Goal: Information Seeking & Learning: Learn about a topic

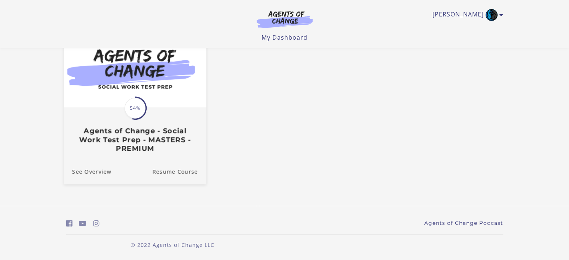
click at [129, 116] on span "54%" at bounding box center [135, 108] width 21 height 21
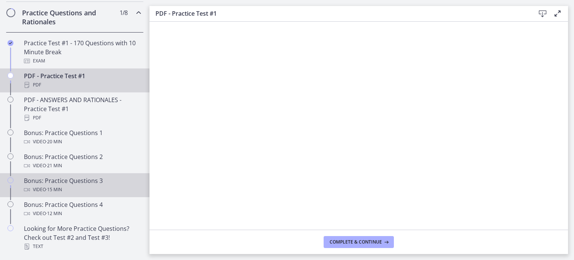
scroll to position [388, 0]
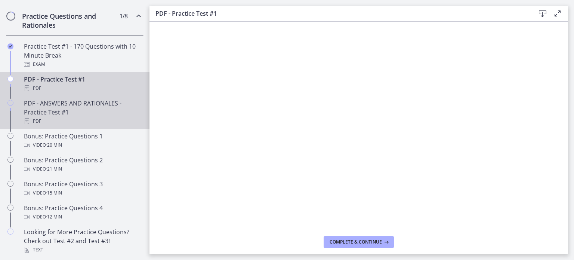
click at [72, 114] on div "PDF - ANSWERS AND RATIONALES - Practice Test #1 PDF" at bounding box center [82, 112] width 117 height 27
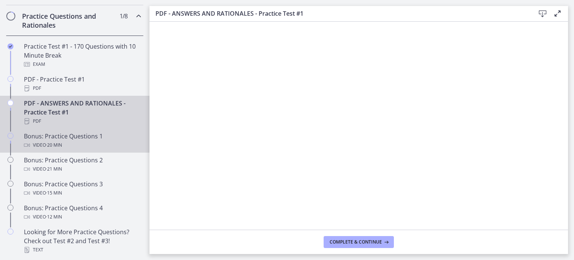
click at [85, 142] on div "Bonus: Practice Questions 1 Video · 20 min" at bounding box center [82, 141] width 117 height 18
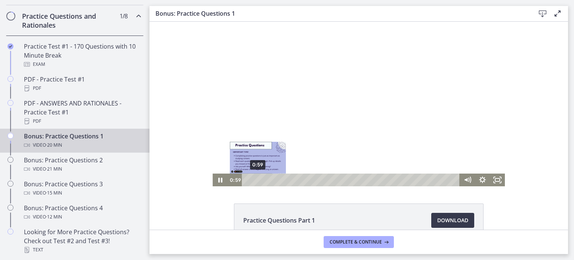
click at [255, 179] on div "0:59" at bounding box center [352, 180] width 209 height 13
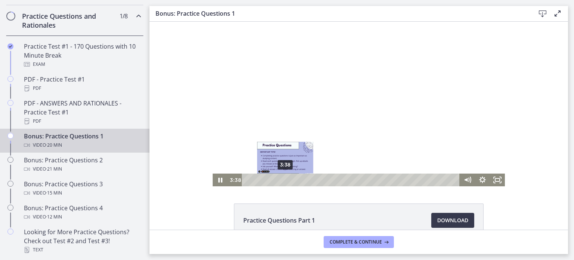
click at [283, 181] on div "3:38" at bounding box center [352, 180] width 209 height 13
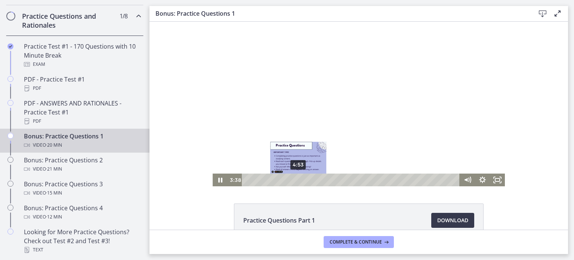
click at [296, 181] on div "4:53" at bounding box center [352, 180] width 209 height 13
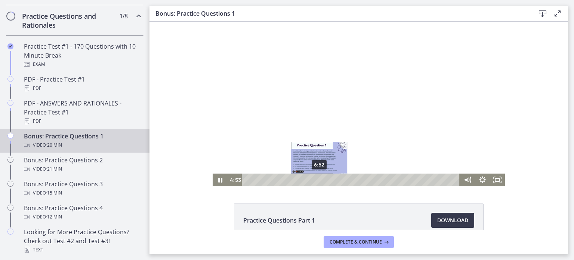
click at [317, 178] on div "6:52" at bounding box center [352, 180] width 209 height 13
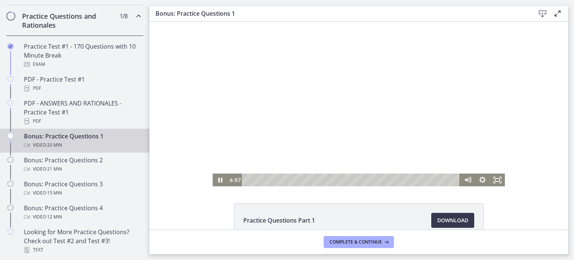
click at [453, 100] on div at bounding box center [359, 104] width 292 height 165
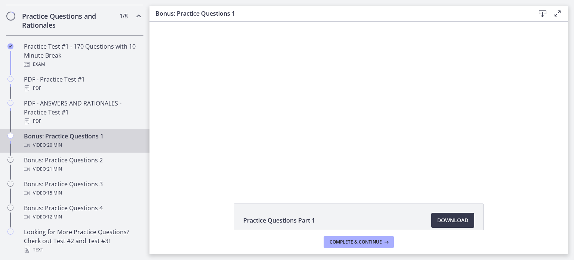
click at [453, 100] on div at bounding box center [359, 104] width 292 height 165
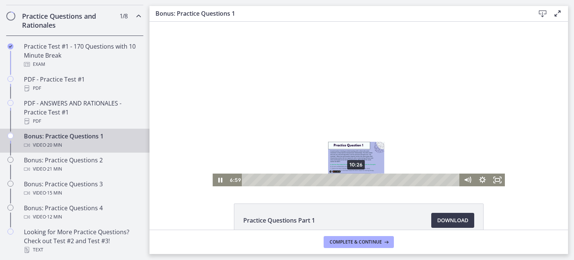
click at [354, 180] on div "10:26" at bounding box center [352, 180] width 209 height 13
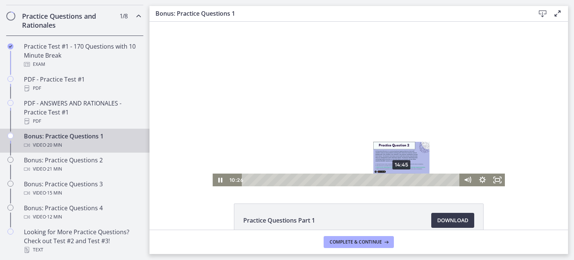
click at [399, 179] on div "14:45" at bounding box center [352, 180] width 209 height 13
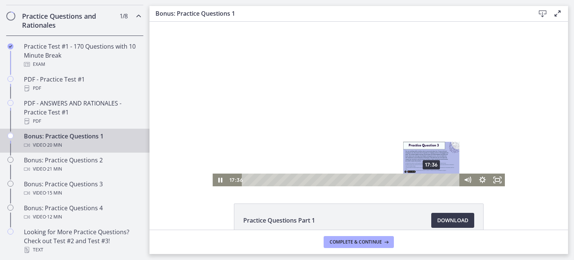
click at [429, 178] on div "17:36" at bounding box center [352, 180] width 209 height 13
click at [432, 179] on div "17:53" at bounding box center [352, 180] width 209 height 13
click at [438, 179] on div "18:27" at bounding box center [352, 180] width 209 height 13
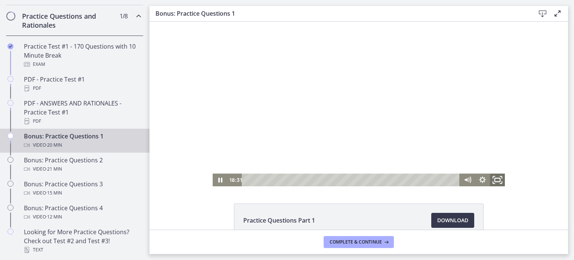
click at [493, 178] on icon "Fullscreen" at bounding box center [498, 179] width 18 height 15
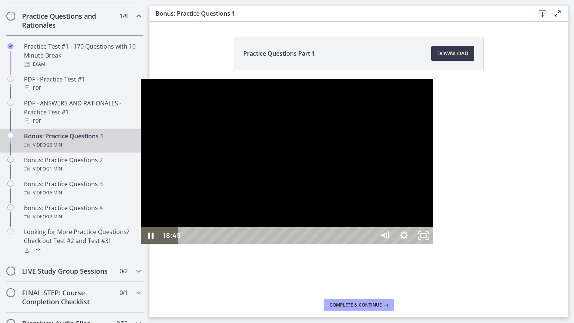
click at [371, 244] on div "18:50" at bounding box center [278, 235] width 185 height 16
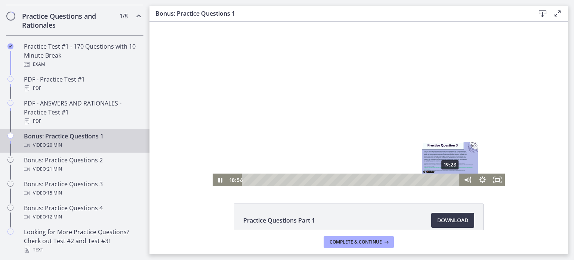
click at [448, 180] on div "19:23" at bounding box center [352, 180] width 209 height 13
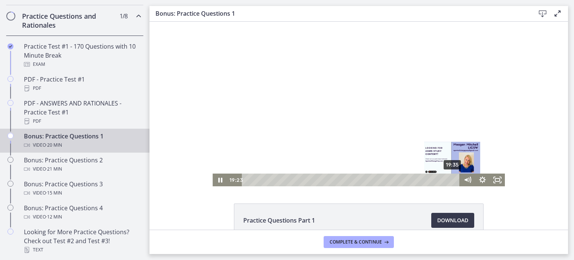
click at [450, 180] on div "19:35" at bounding box center [352, 180] width 209 height 13
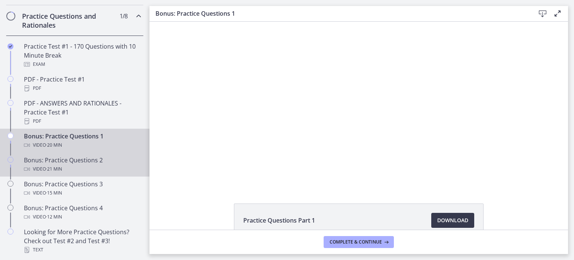
click at [91, 172] on div "Video · 21 min" at bounding box center [82, 169] width 117 height 9
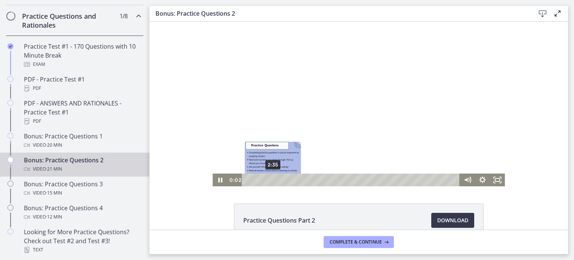
click at [270, 180] on div "2:35" at bounding box center [352, 180] width 209 height 13
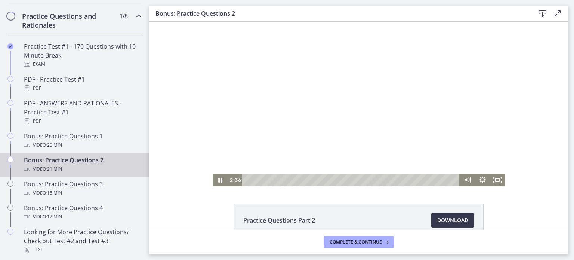
click at [253, 101] on div at bounding box center [359, 104] width 292 height 165
